Goal: Use online tool/utility: Use online tool/utility

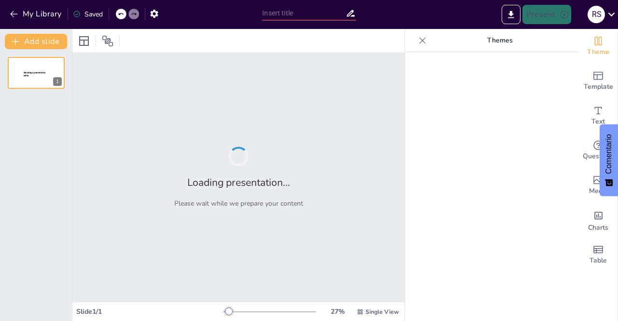
type input "Componentes Esenciales del Ecosistema E-commerce en la Industria Hotelera"
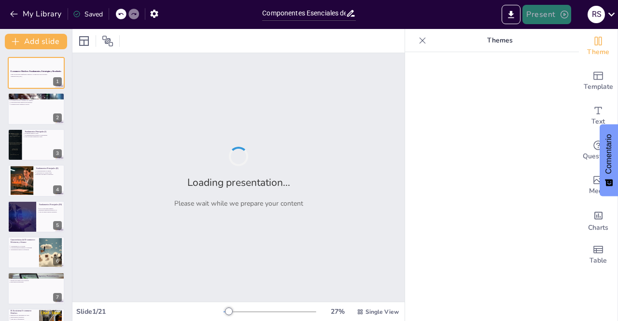
checkbox input "true"
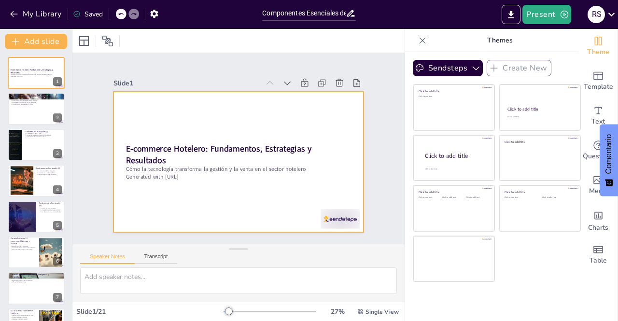
checkbox input "true"
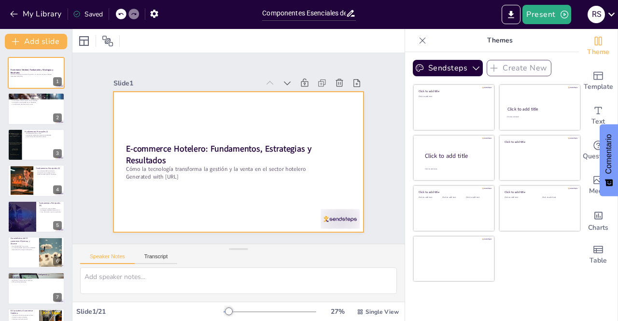
checkbox input "true"
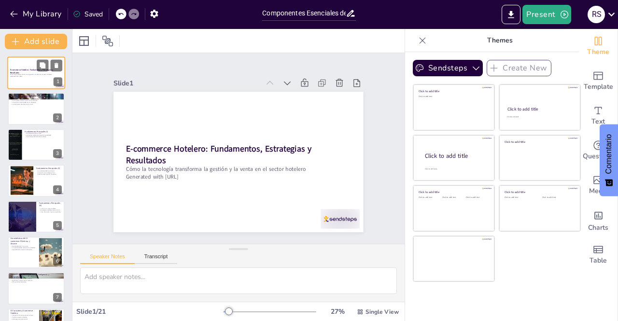
checkbox input "true"
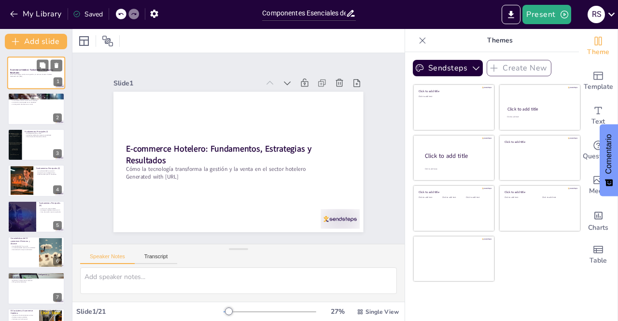
checkbox input "true"
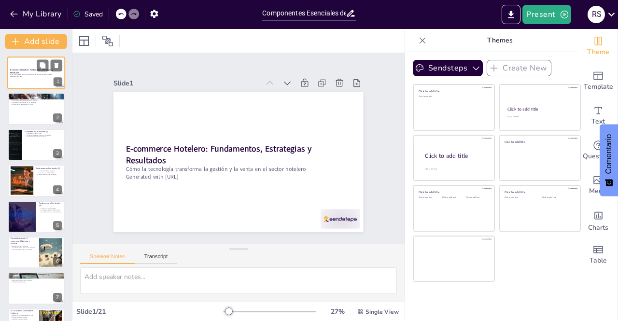
checkbox input "true"
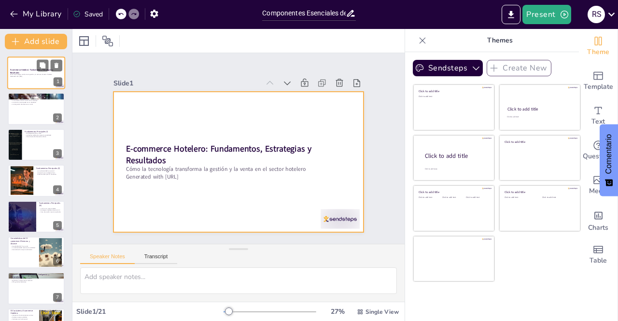
click at [27, 63] on div at bounding box center [36, 72] width 58 height 33
checkbox input "true"
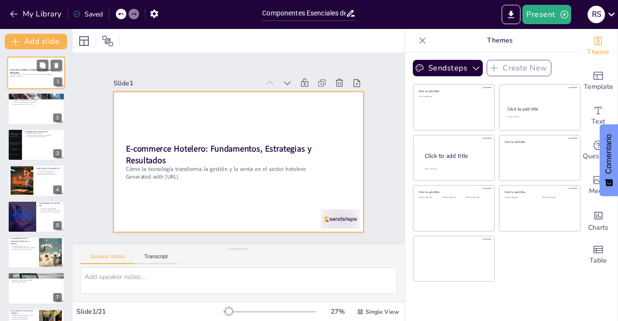
checkbox input "true"
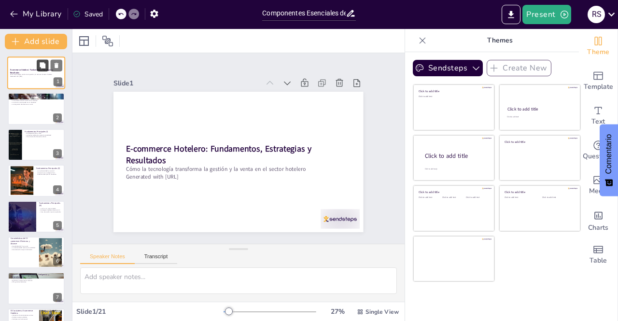
checkbox input "true"
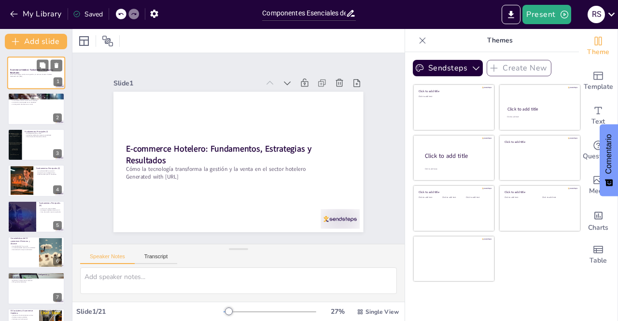
checkbox input "true"
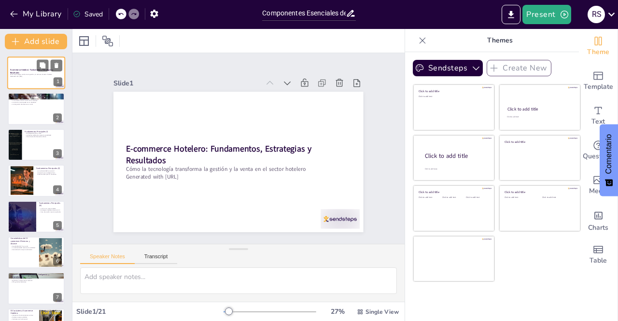
checkbox input "true"
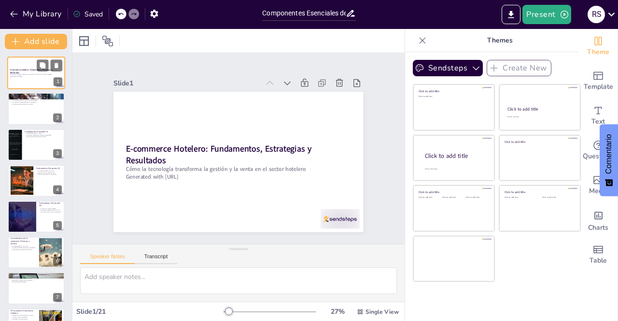
checkbox input "true"
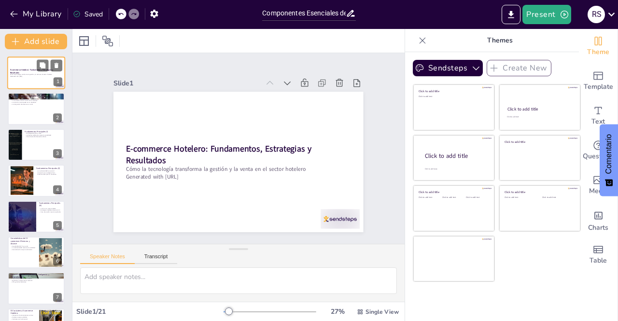
checkbox input "true"
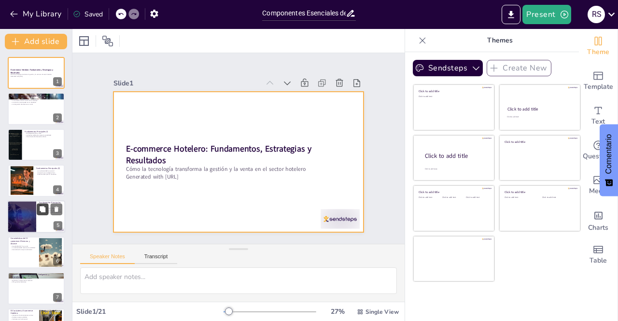
checkbox input "true"
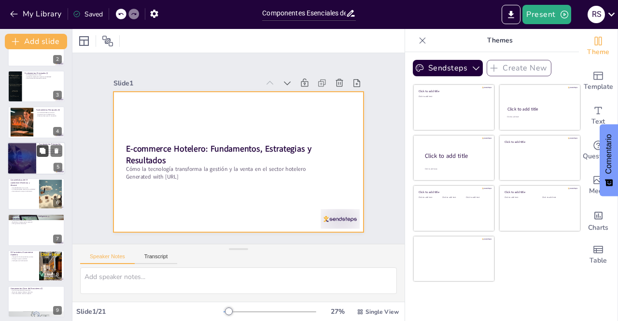
checkbox input "true"
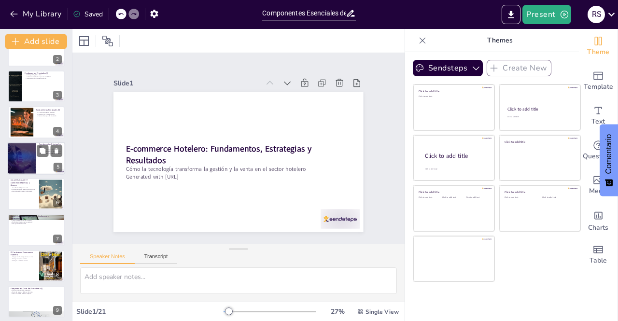
checkbox input "true"
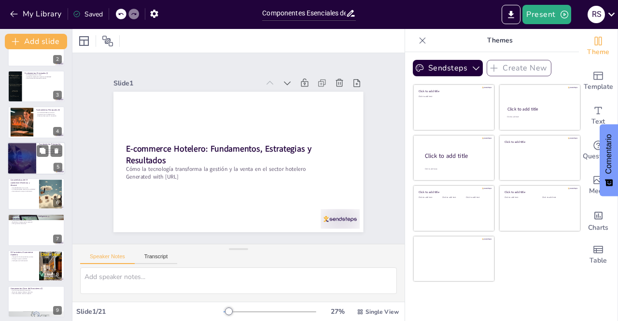
checkbox input "true"
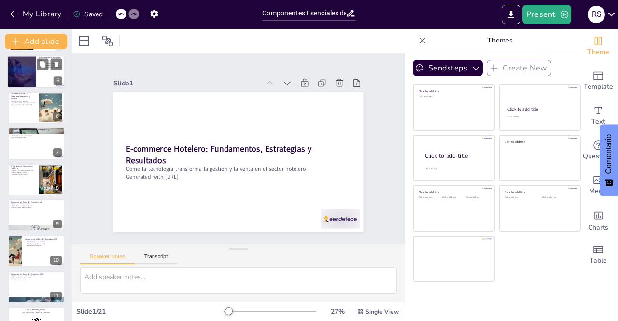
checkbox input "true"
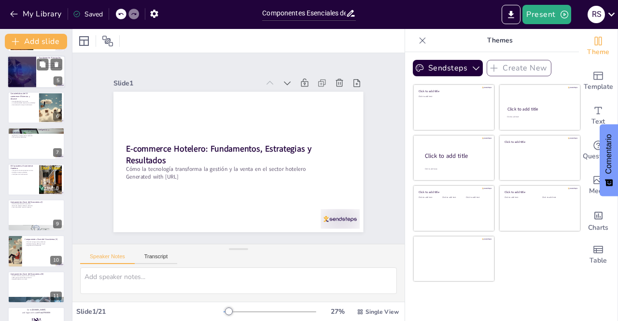
checkbox input "true"
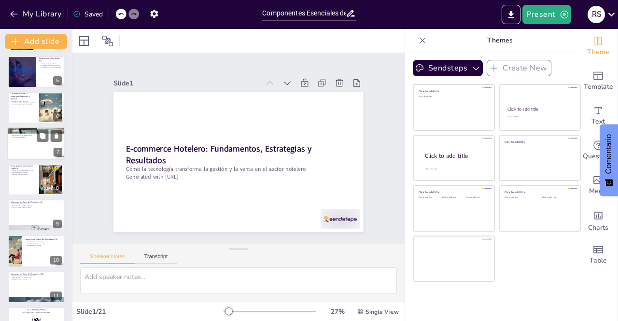
checkbox input "true"
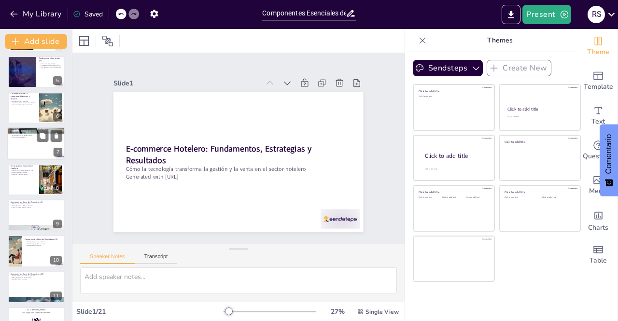
checkbox input "true"
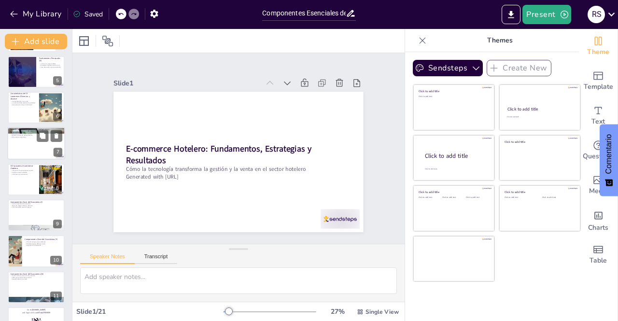
checkbox input "true"
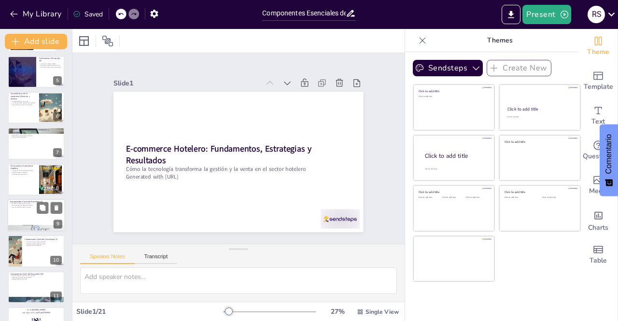
checkbox input "true"
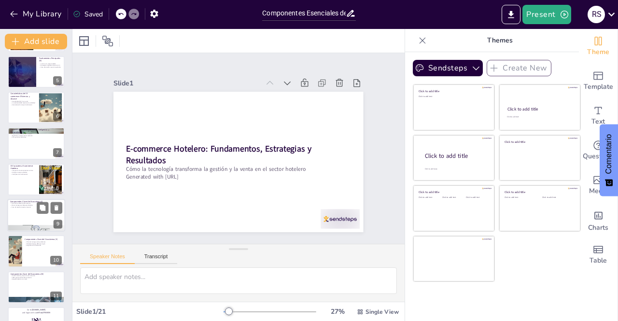
checkbox input "true"
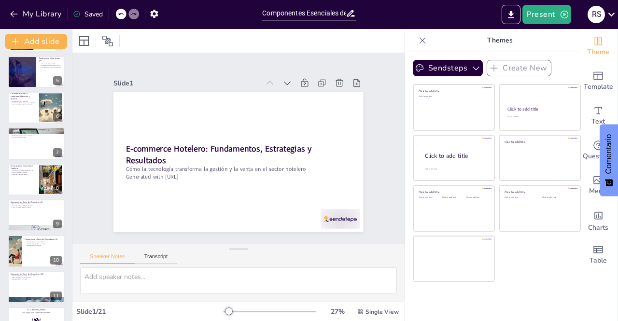
checkbox input "true"
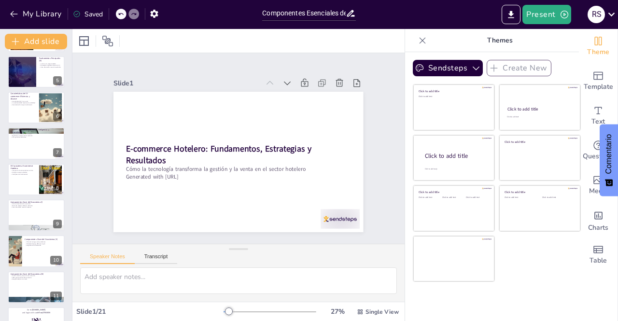
checkbox input "true"
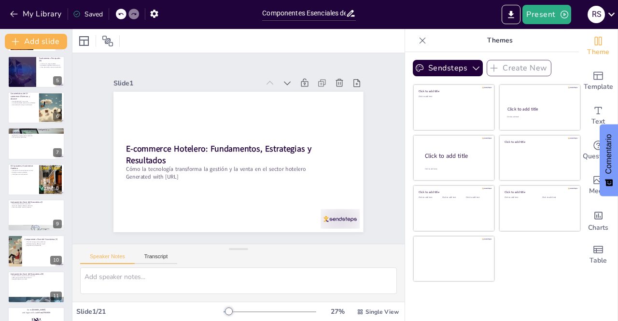
checkbox input "true"
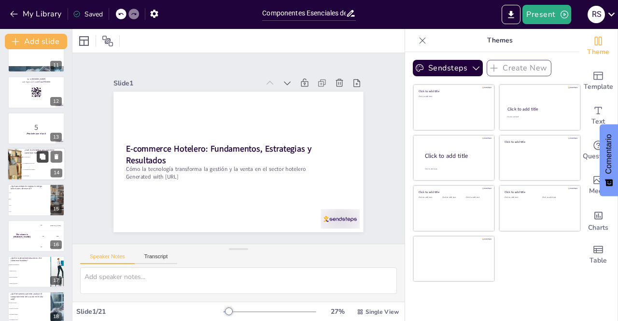
checkbox input "true"
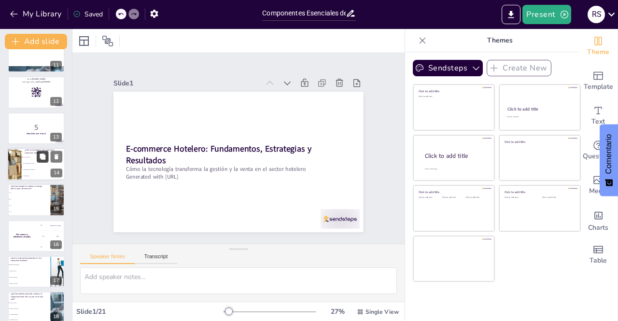
checkbox input "true"
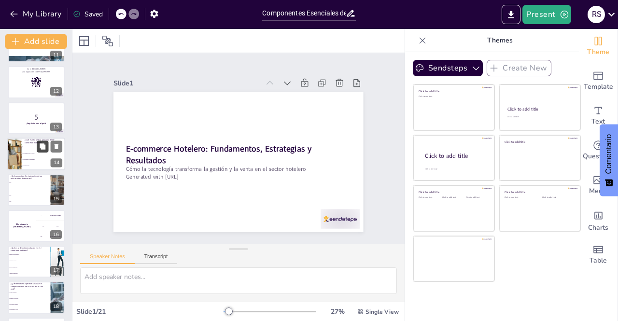
checkbox input "true"
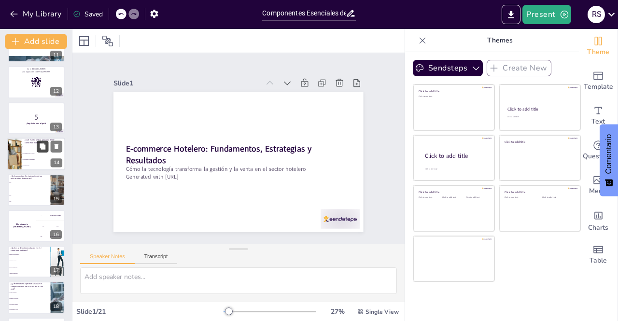
checkbox input "true"
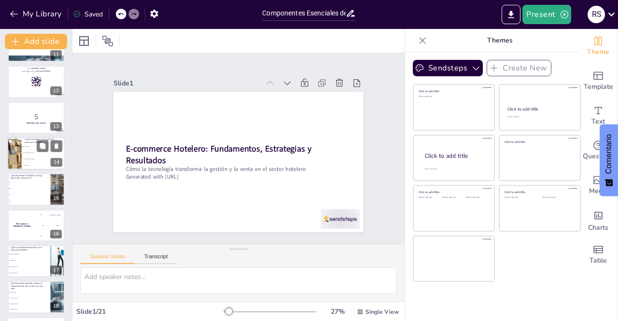
checkbox input "true"
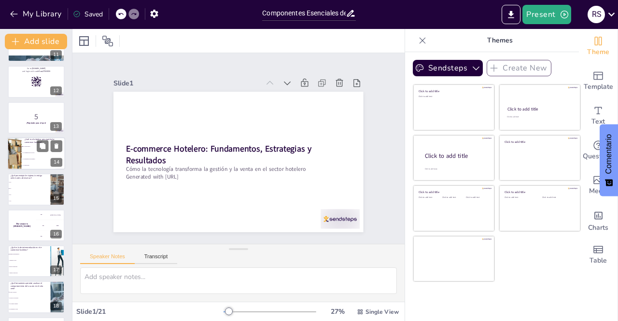
checkbox input "true"
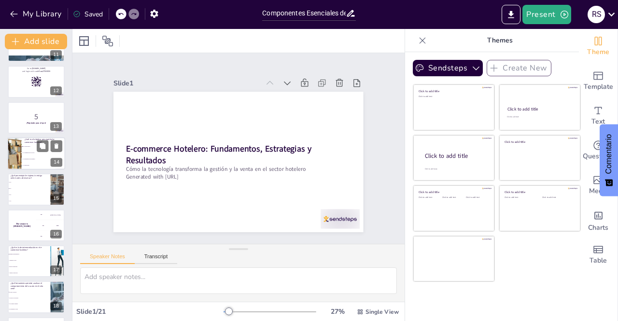
checkbox input "true"
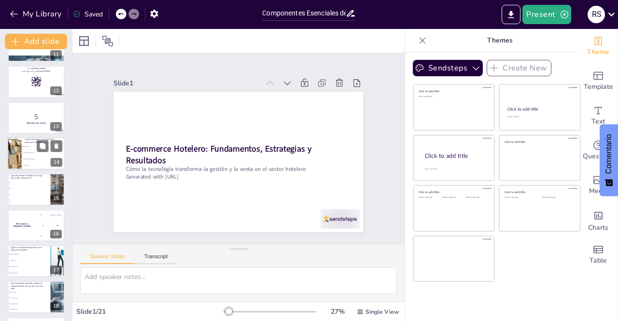
checkbox input "true"
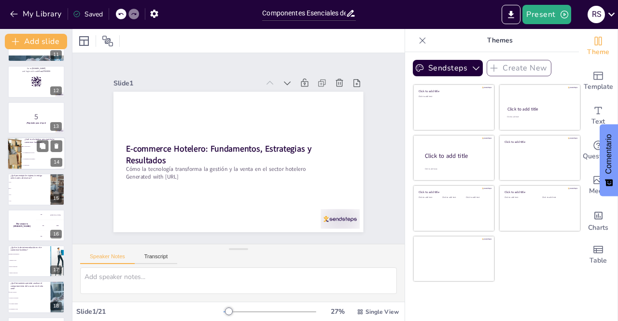
checkbox input "true"
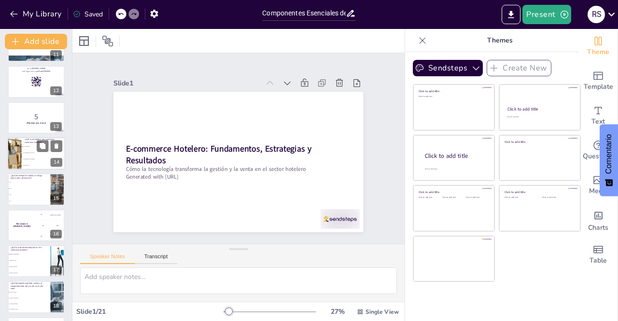
checkbox input "true"
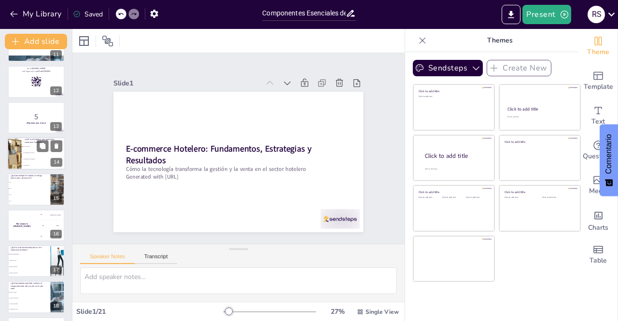
checkbox input "true"
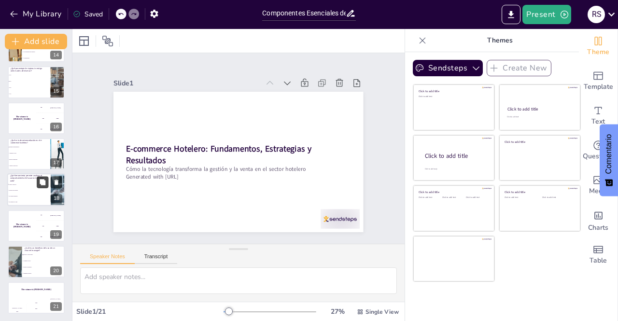
checkbox input "true"
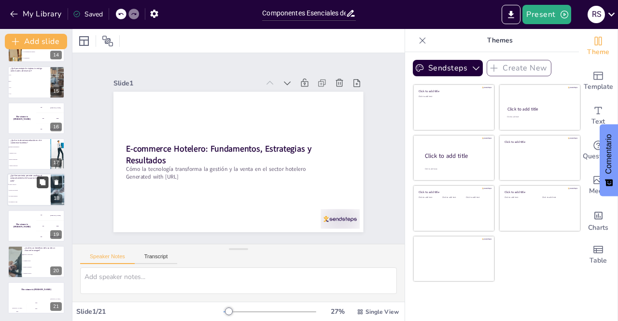
checkbox input "true"
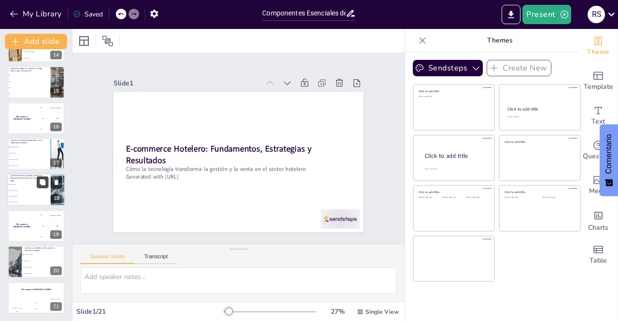
checkbox input "true"
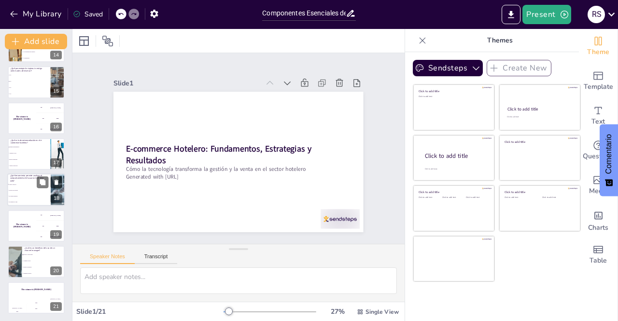
checkbox input "true"
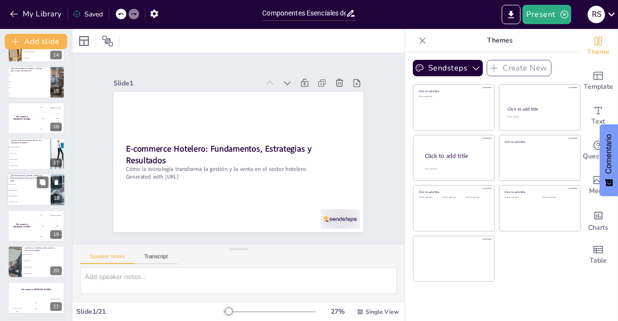
checkbox input "true"
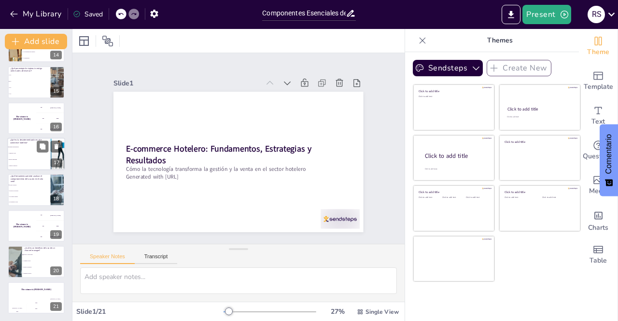
click at [39, 153] on span "Aumentar costos" at bounding box center [30, 153] width 42 height 1
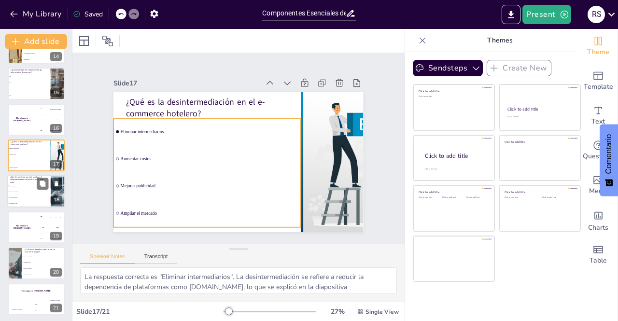
scroll to position [493, 0]
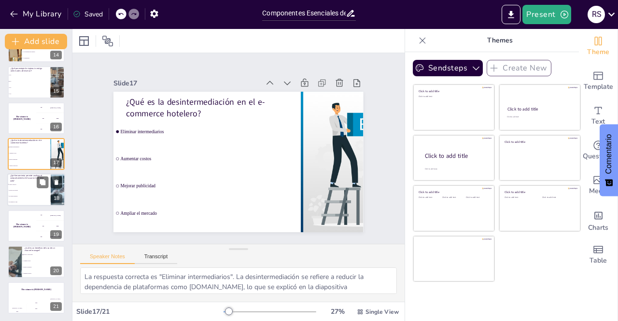
click at [31, 188] on li "Un motor de reservas" at bounding box center [28, 191] width 43 height 6
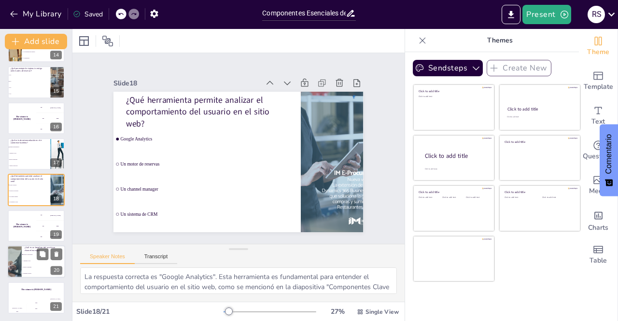
click at [29, 258] on li "Aumentar costos" at bounding box center [43, 261] width 43 height 6
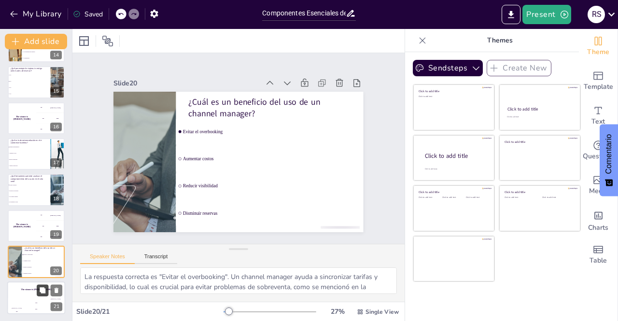
click at [39, 294] on button at bounding box center [43, 290] width 12 height 12
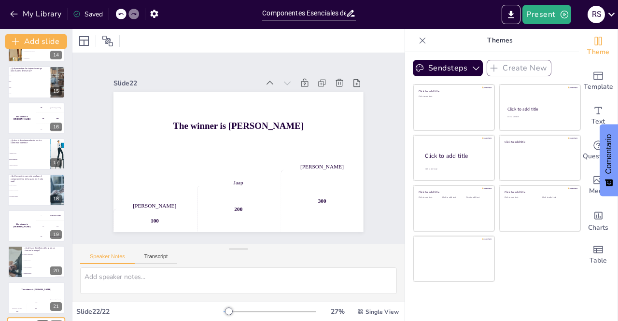
scroll to position [529, 0]
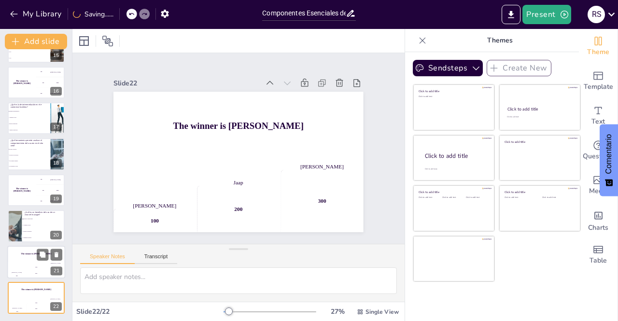
click at [33, 261] on div "The winner is [PERSON_NAME]" at bounding box center [36, 254] width 58 height 16
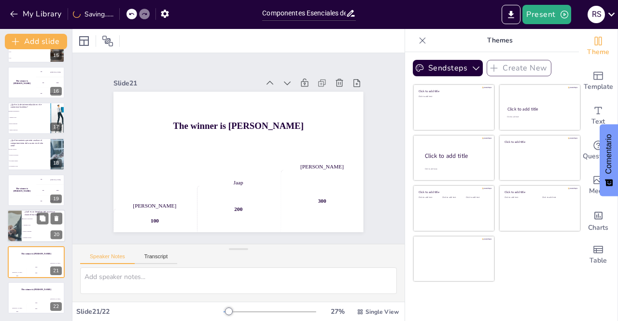
click at [39, 229] on li "Reducir visibilidad" at bounding box center [43, 232] width 43 height 6
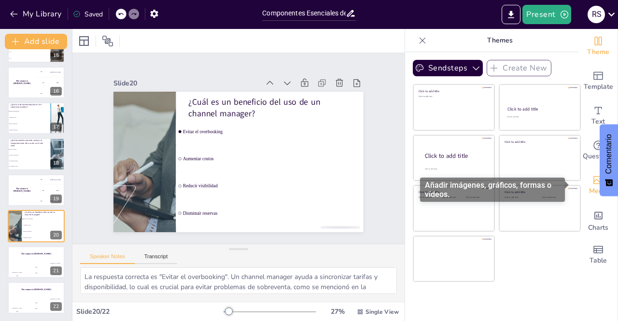
click at [590, 186] on span "Media" at bounding box center [598, 191] width 19 height 11
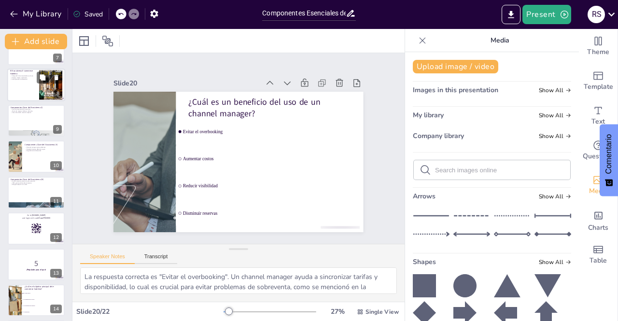
scroll to position [0, 0]
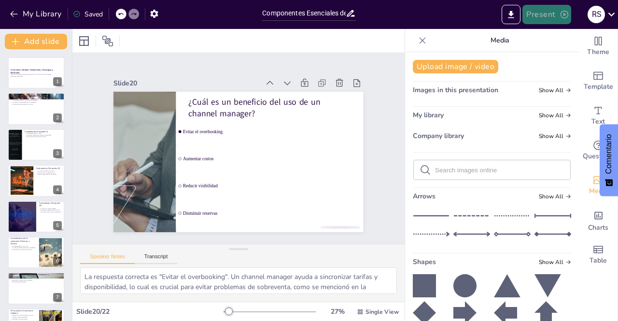
click at [553, 18] on button "Present" at bounding box center [546, 14] width 48 height 19
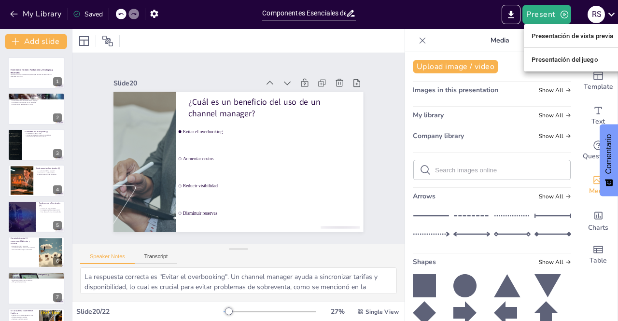
click at [509, 16] on div at bounding box center [309, 160] width 618 height 321
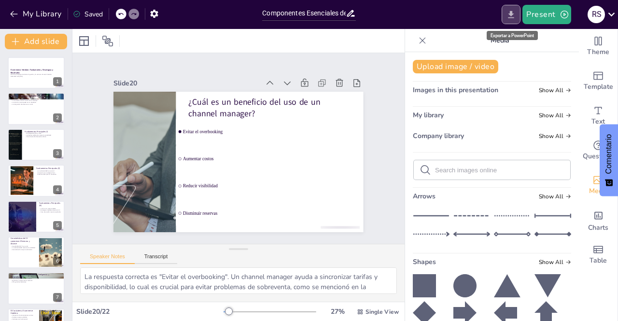
click at [510, 13] on icon "Export to PowerPoint" at bounding box center [511, 14] width 6 height 7
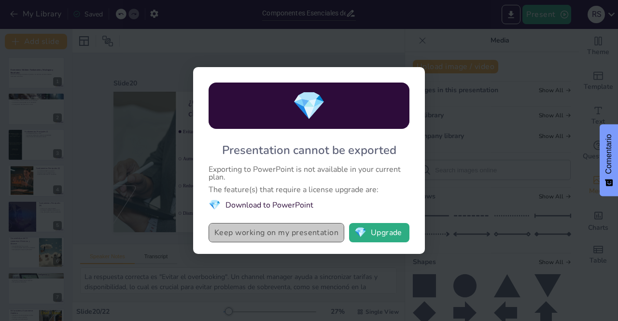
click at [318, 232] on button "Keep working on my presentation" at bounding box center [277, 232] width 136 height 19
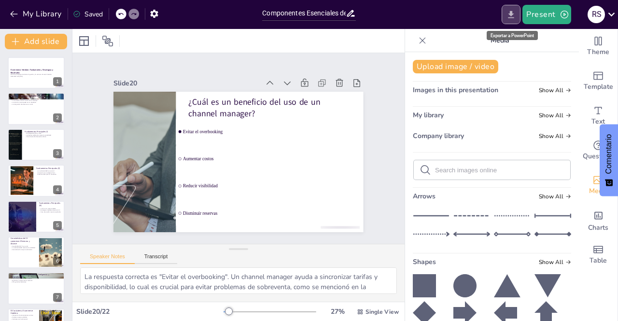
click at [510, 17] on icon "Export to PowerPoint" at bounding box center [511, 15] width 10 height 10
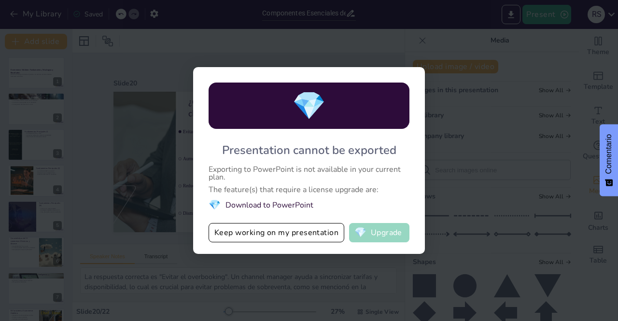
click at [391, 238] on button "💎 Upgrade" at bounding box center [379, 232] width 60 height 19
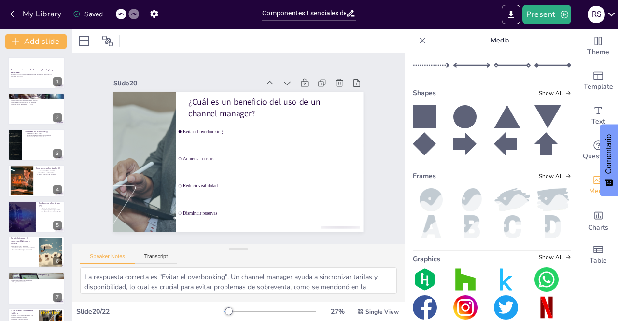
scroll to position [181, 0]
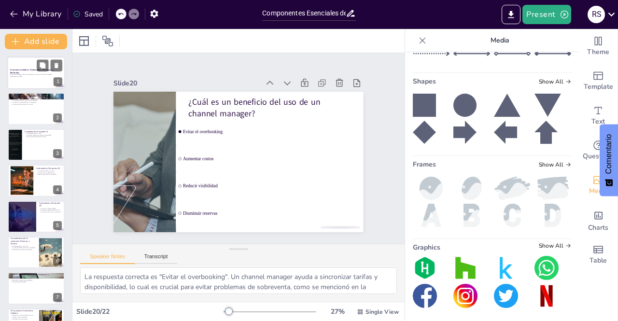
click at [33, 65] on div at bounding box center [36, 72] width 58 height 33
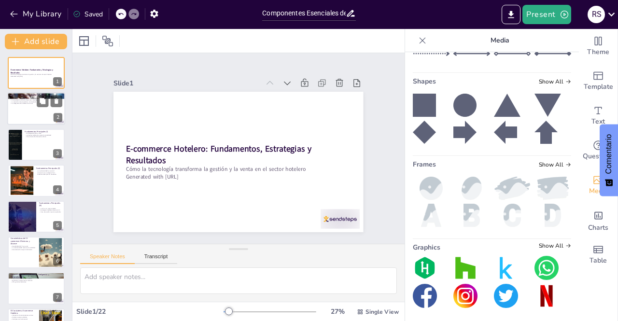
click at [33, 112] on div at bounding box center [36, 109] width 58 height 33
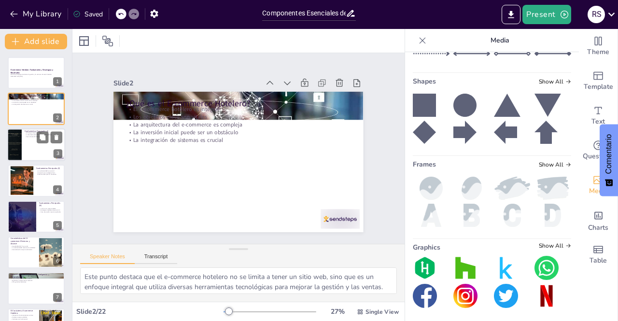
click at [42, 158] on div at bounding box center [36, 144] width 58 height 33
